Goal: Information Seeking & Learning: Learn about a topic

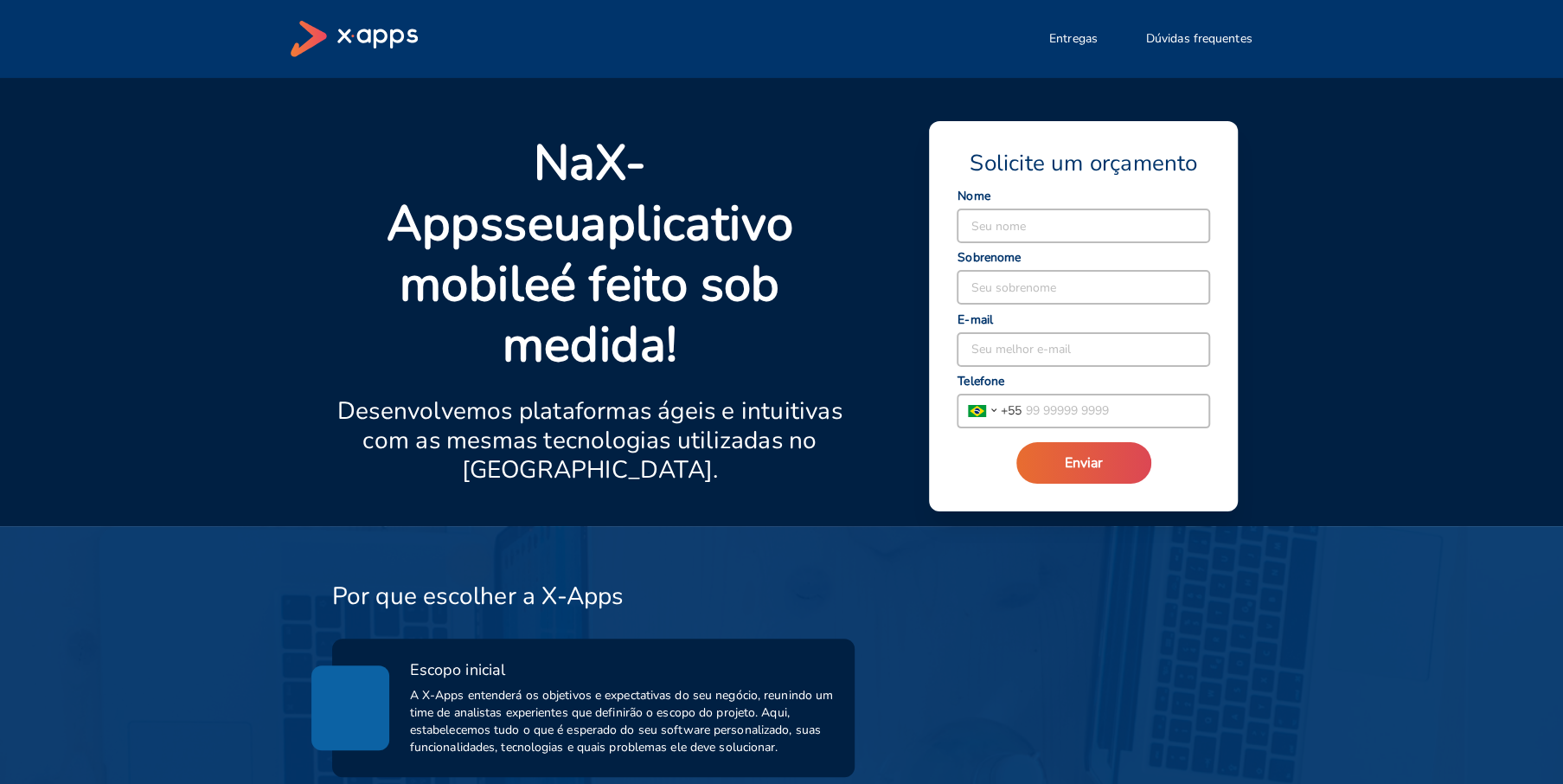
drag, startPoint x: 159, startPoint y: 456, endPoint x: 161, endPoint y: 739, distance: 283.0
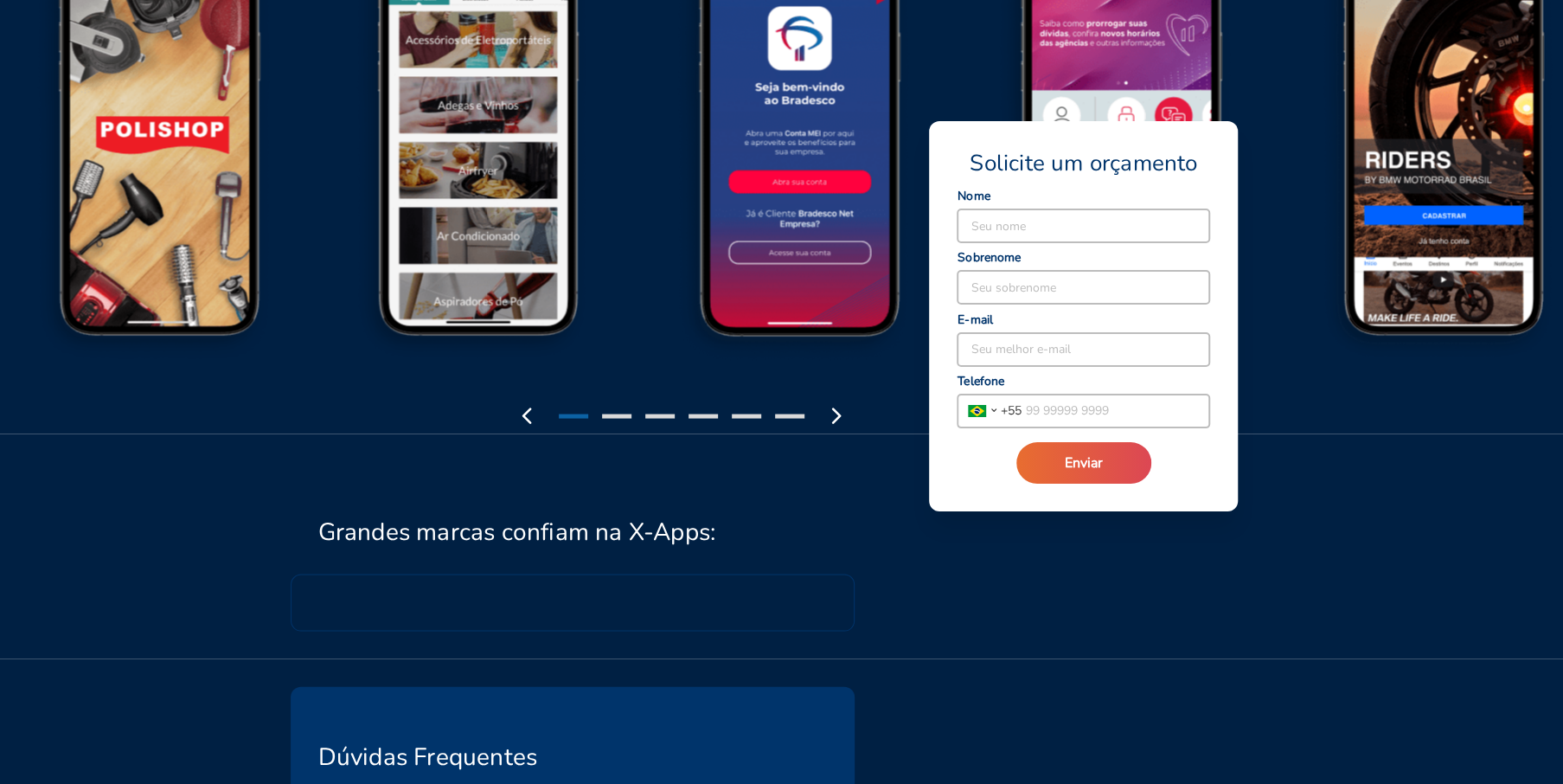
scroll to position [3148, 0]
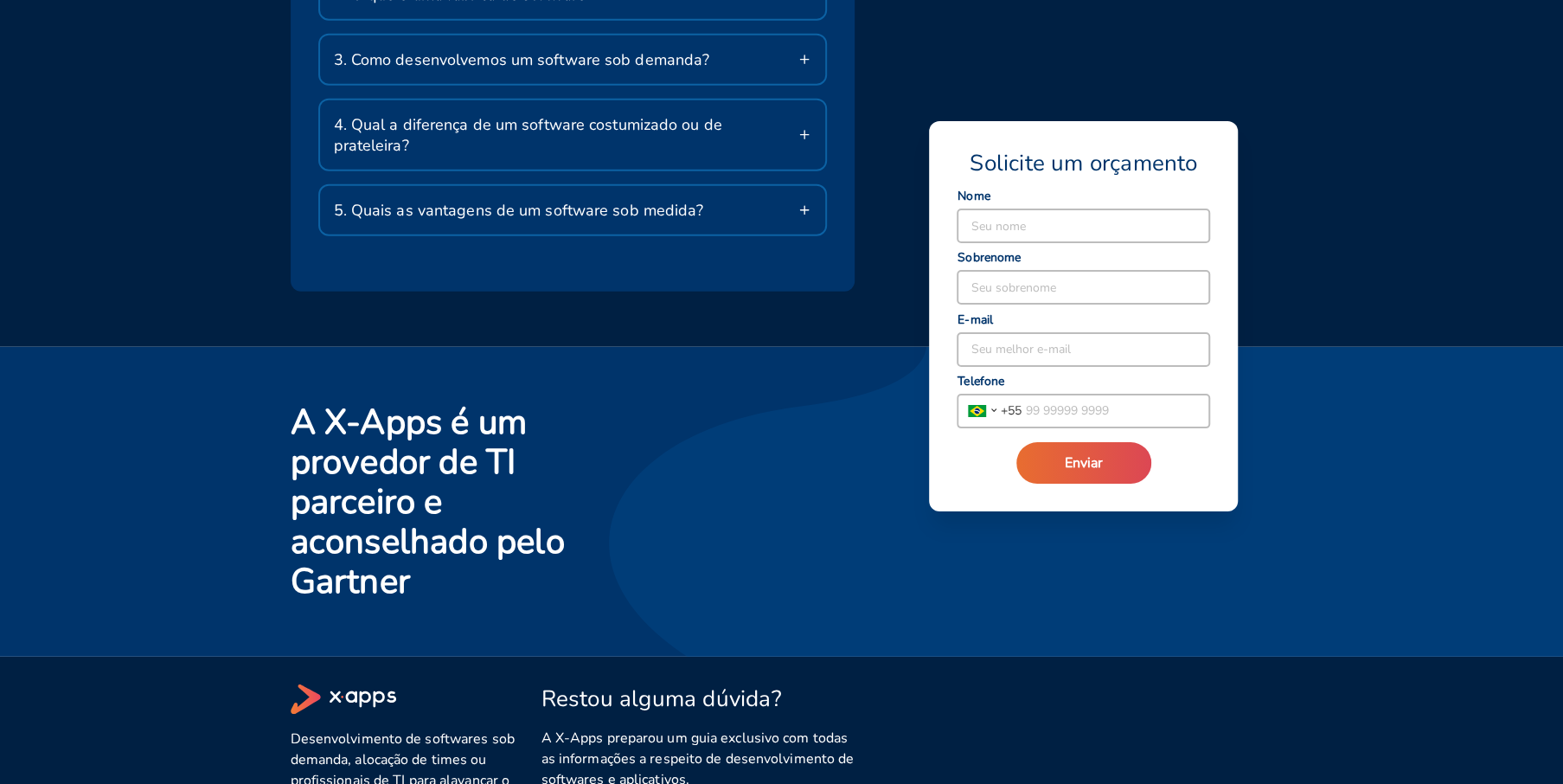
click at [977, 702] on div "Desenvolvimento de softwares sob demanda, alocação de times ou profissionais de…" at bounding box center [771, 743] width 1004 height 190
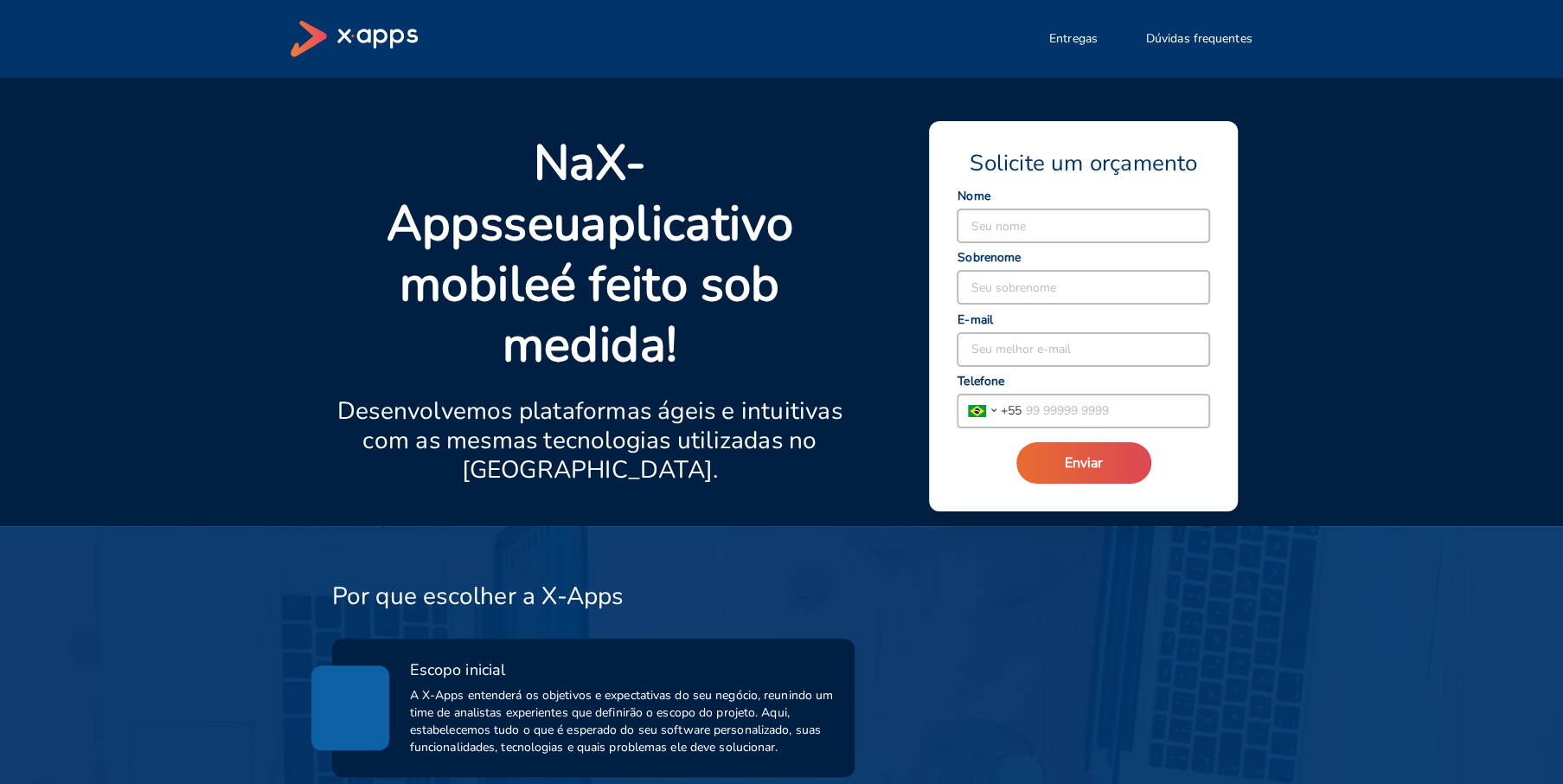
click at [377, 26] on icon at bounding box center [354, 39] width 127 height 37
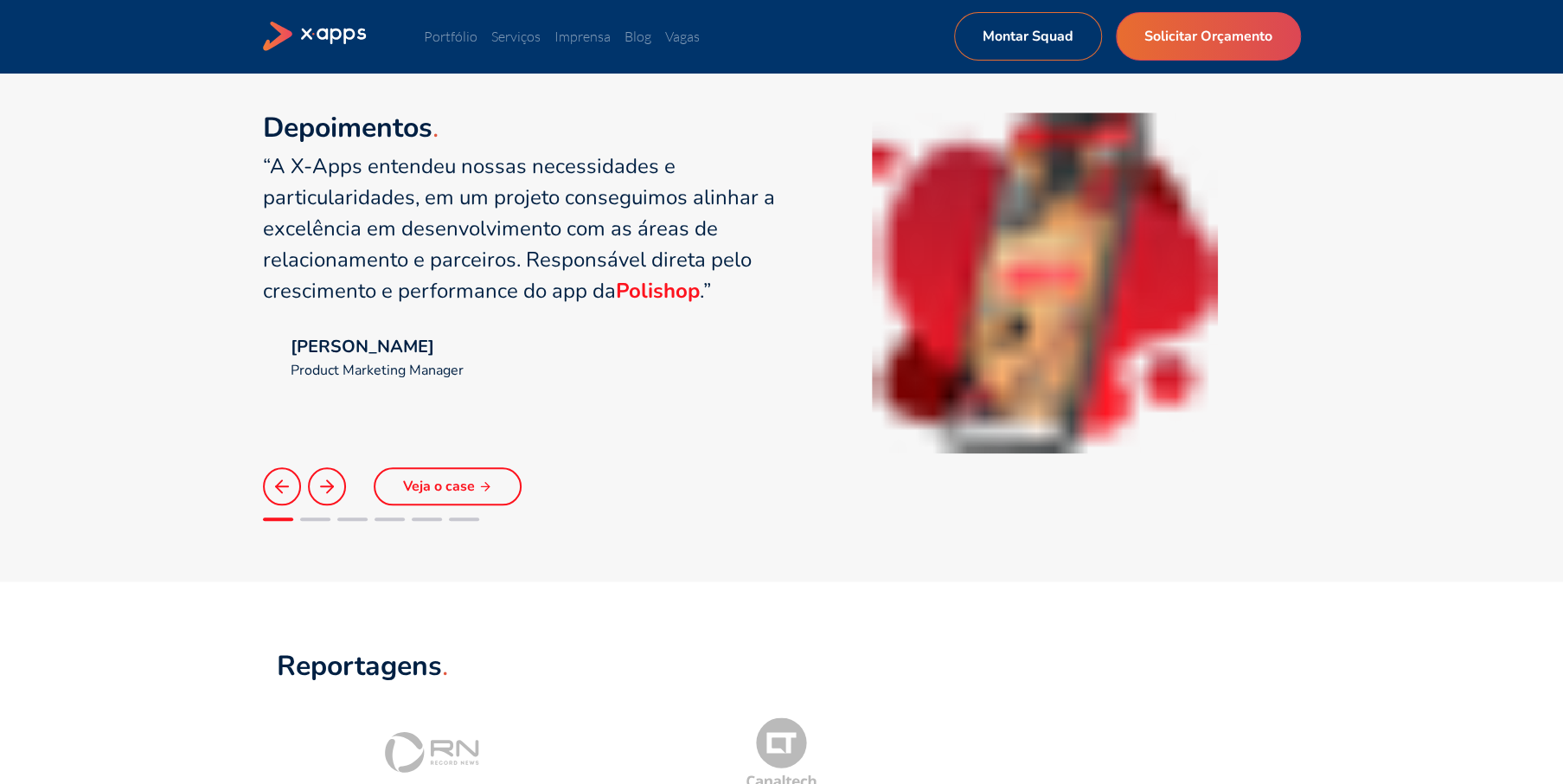
scroll to position [1264, 0]
